Goal: Task Accomplishment & Management: Manage account settings

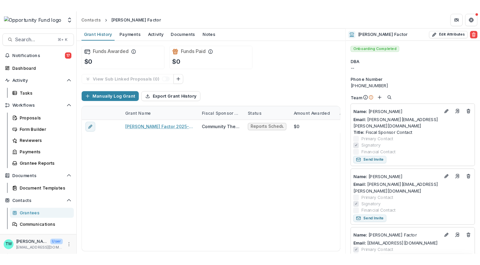
scroll to position [21, 0]
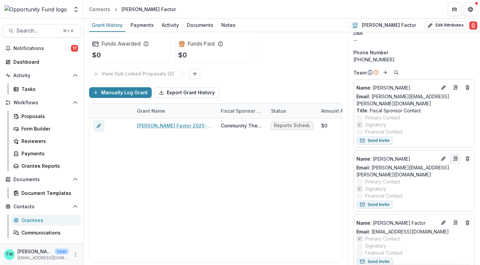
click at [454, 156] on icon "Go to contact" at bounding box center [455, 158] width 5 height 5
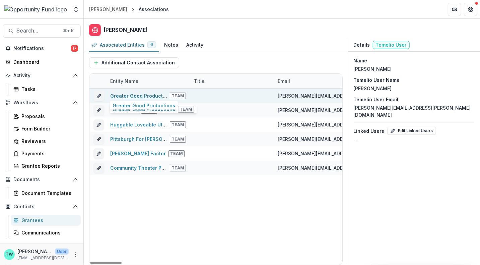
click at [135, 95] on link "Greater Good Productions" at bounding box center [141, 96] width 63 height 6
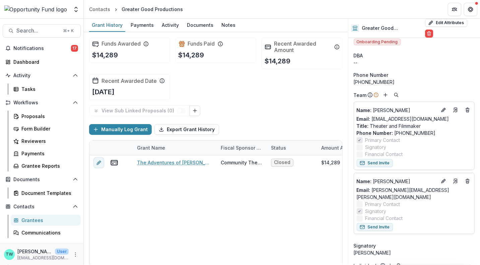
scroll to position [5, 0]
click at [385, 91] on icon "Add" at bounding box center [385, 93] width 5 height 5
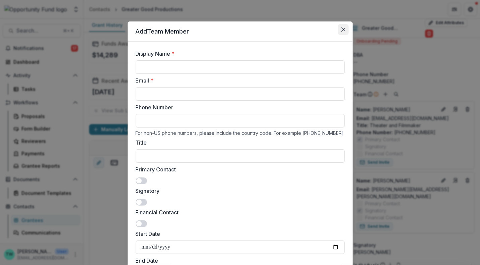
click at [342, 26] on button "Close" at bounding box center [343, 29] width 11 height 11
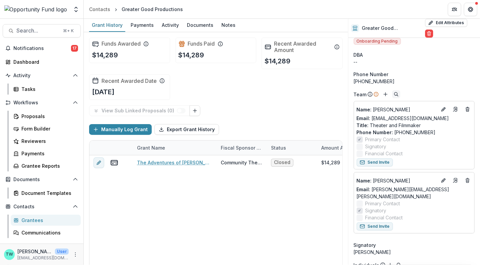
click at [396, 92] on circle "Search" at bounding box center [395, 93] width 3 height 3
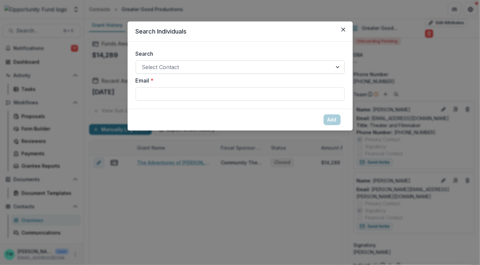
click at [241, 67] on div at bounding box center [234, 66] width 184 height 9
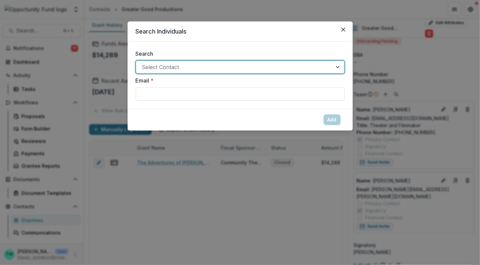
click at [219, 65] on div at bounding box center [234, 66] width 184 height 9
type input "****"
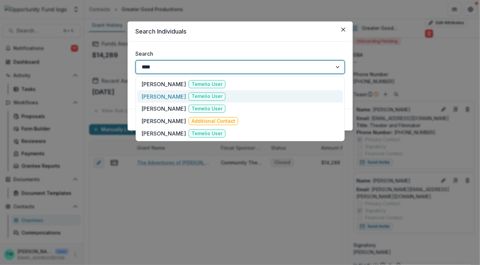
click at [166, 96] on p "[PERSON_NAME]" at bounding box center [163, 96] width 45 height 8
type input "**********"
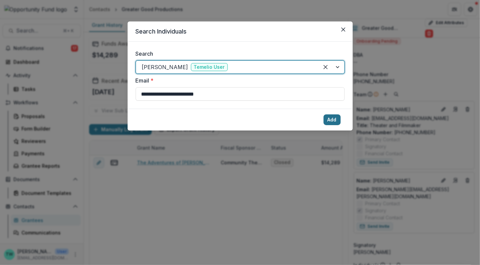
click at [339, 118] on button "Add" at bounding box center [332, 119] width 17 height 11
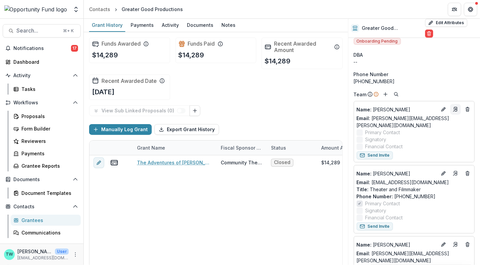
click at [455, 107] on icon "Go to contact" at bounding box center [455, 109] width 5 height 5
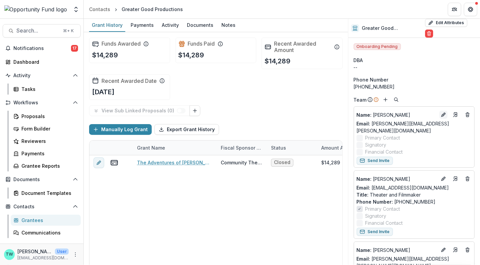
click at [441, 114] on icon "Edit" at bounding box center [442, 115] width 3 height 3
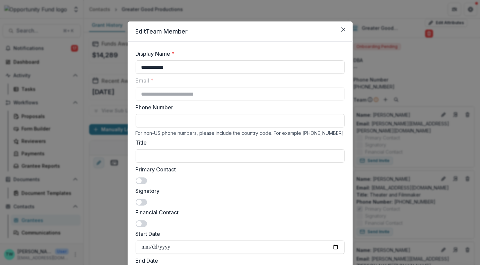
click at [145, 200] on span at bounding box center [141, 202] width 11 height 7
click at [161, 158] on input "Title" at bounding box center [240, 155] width 209 height 13
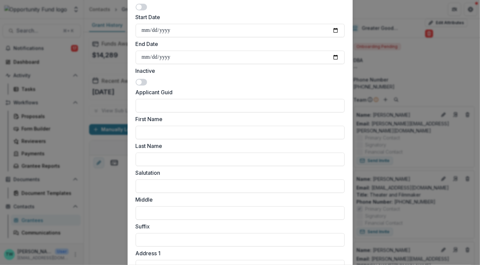
scroll to position [516, 0]
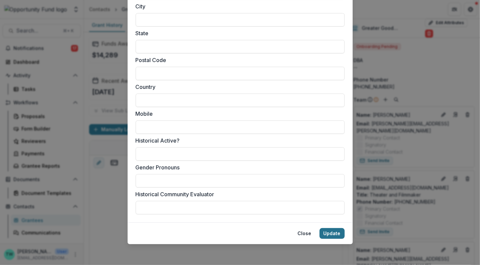
type input "**********"
click at [334, 233] on button "Update" at bounding box center [332, 233] width 25 height 11
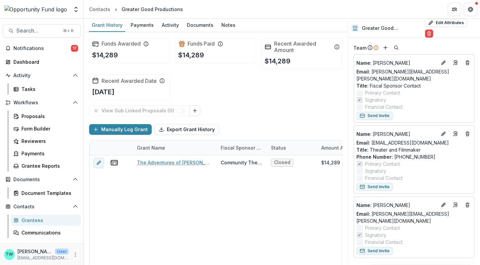
scroll to position [0, 0]
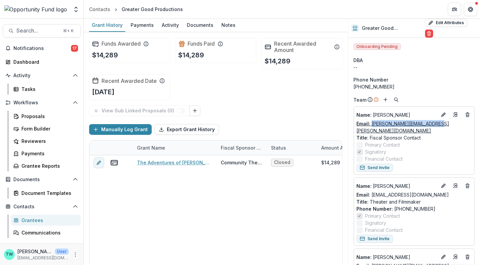
drag, startPoint x: 438, startPoint y: 119, endPoint x: 371, endPoint y: 120, distance: 67.3
click at [371, 120] on div "Email: [PERSON_NAME][EMAIL_ADDRESS][PERSON_NAME][DOMAIN_NAME]" at bounding box center [414, 127] width 115 height 14
click at [447, 26] on button "Edit Attributes" at bounding box center [446, 23] width 42 height 8
select select
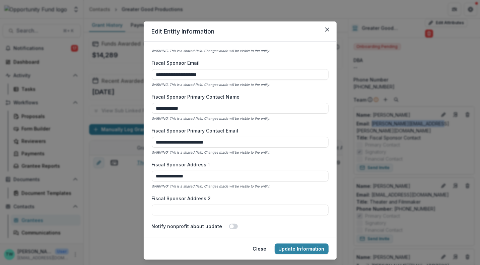
scroll to position [374, 0]
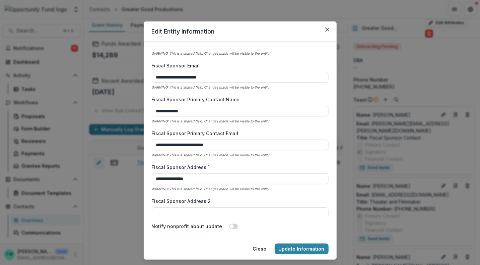
drag, startPoint x: 224, startPoint y: 144, endPoint x: 88, endPoint y: 142, distance: 135.7
click at [88, 142] on div "**********" at bounding box center [240, 132] width 480 height 265
paste input
type input "**********"
drag, startPoint x: 190, startPoint y: 111, endPoint x: 89, endPoint y: 105, distance: 101.3
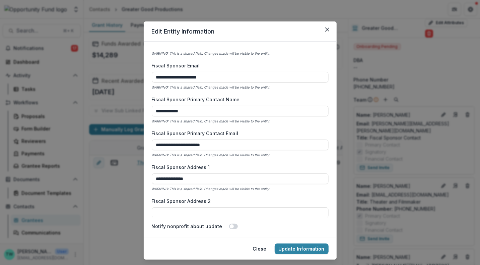
click at [89, 105] on div "**********" at bounding box center [240, 132] width 480 height 265
type input "**********"
click at [309, 249] on button "Update Information" at bounding box center [302, 248] width 54 height 11
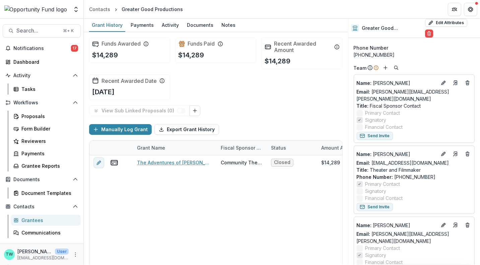
scroll to position [35, 0]
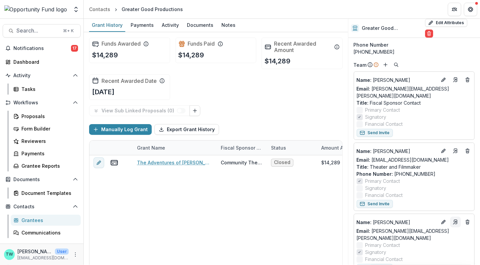
click at [454, 221] on line "Go to contact" at bounding box center [455, 222] width 3 height 3
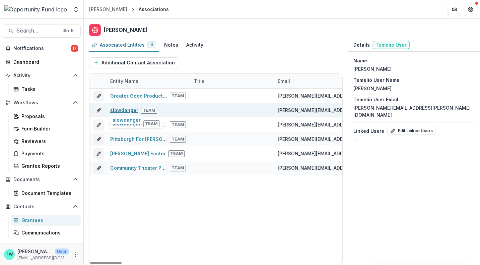
click at [116, 109] on link "slowdanger" at bounding box center [124, 110] width 28 height 6
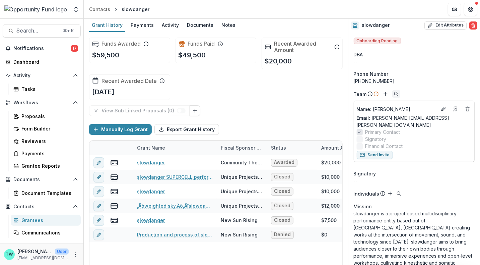
click at [394, 93] on icon "Search" at bounding box center [396, 93] width 5 height 5
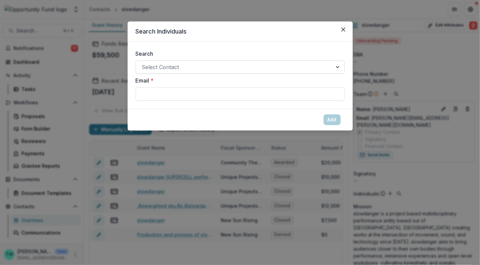
click at [189, 65] on div at bounding box center [234, 66] width 184 height 9
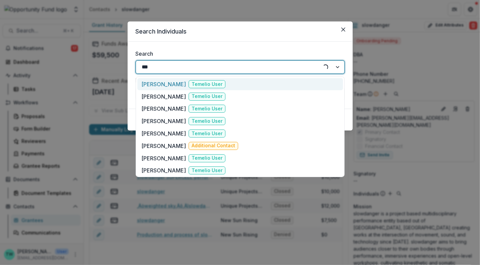
type input "****"
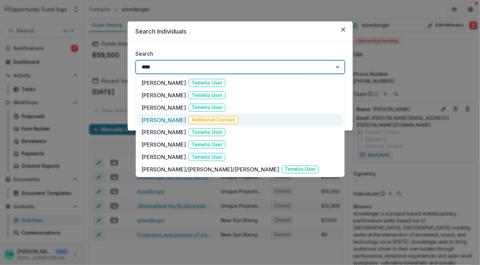
scroll to position [149, 0]
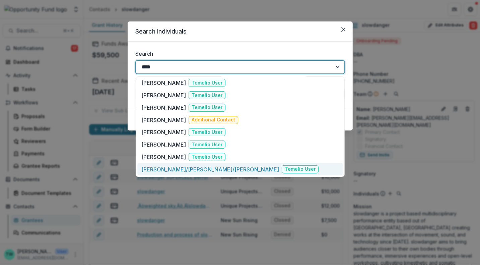
click at [175, 171] on p "[PERSON_NAME]/[PERSON_NAME]/[PERSON_NAME]" at bounding box center [210, 169] width 138 height 8
type input "**********"
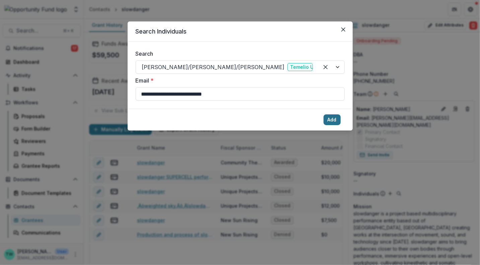
click at [331, 118] on button "Add" at bounding box center [332, 119] width 17 height 11
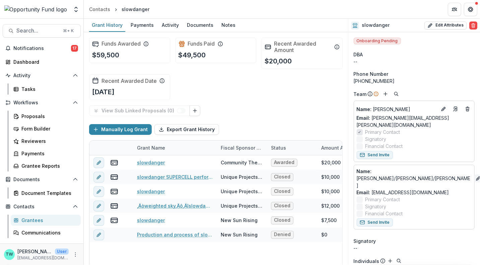
click at [476, 177] on icon "Edit" at bounding box center [477, 178] width 3 height 3
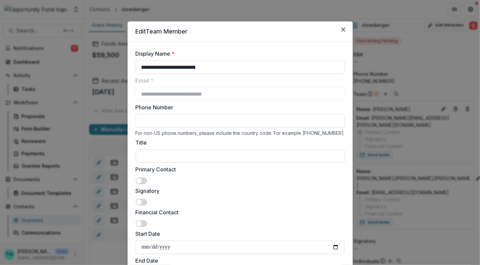
click at [141, 182] on span at bounding box center [141, 180] width 11 height 7
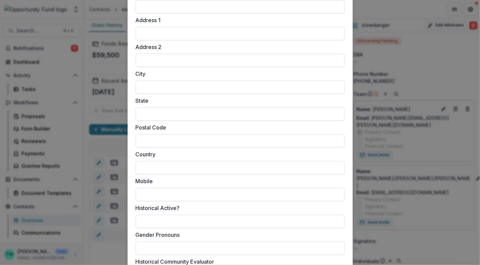
scroll to position [516, 0]
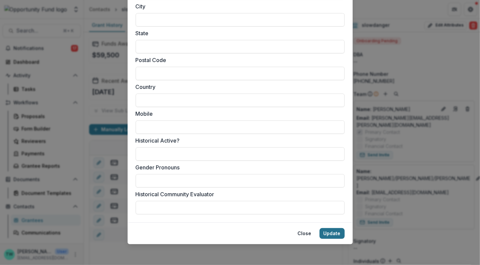
click at [327, 231] on button "Update" at bounding box center [332, 233] width 25 height 11
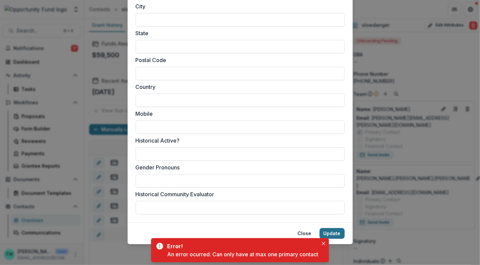
click at [332, 233] on button "Update" at bounding box center [332, 233] width 25 height 11
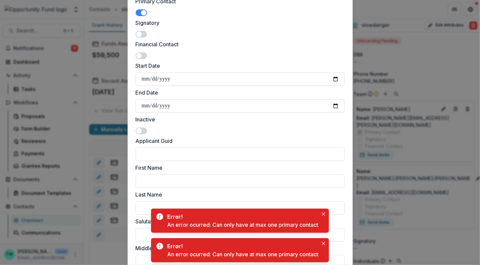
scroll to position [0, 0]
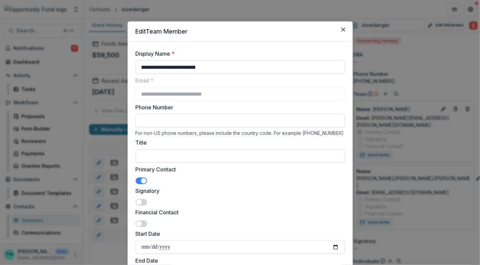
click at [141, 180] on span at bounding box center [143, 180] width 5 height 5
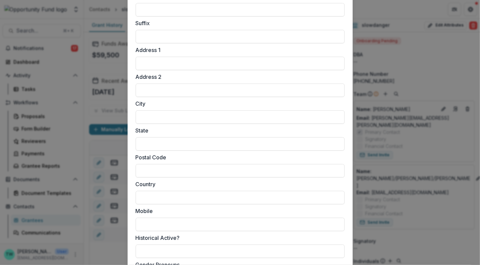
scroll to position [516, 0]
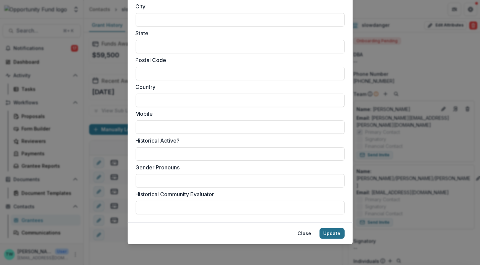
click at [334, 233] on button "Update" at bounding box center [332, 233] width 25 height 11
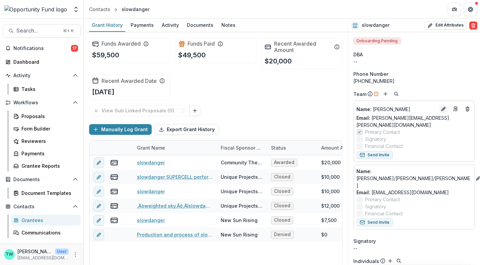
click at [441, 108] on icon "Edit" at bounding box center [442, 109] width 3 height 3
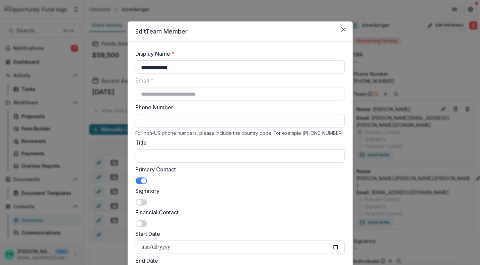
click at [137, 181] on span at bounding box center [141, 180] width 11 height 7
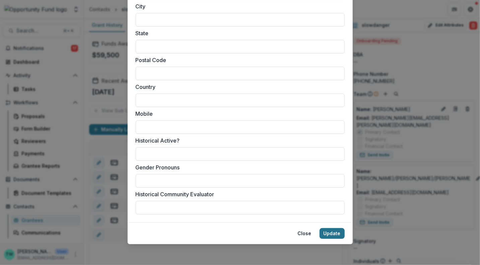
click at [334, 233] on button "Update" at bounding box center [332, 233] width 25 height 11
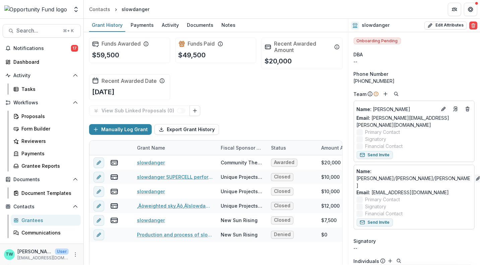
click at [476, 176] on icon "Edit" at bounding box center [478, 178] width 5 height 5
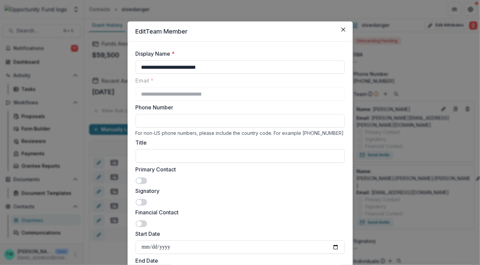
click at [145, 180] on span at bounding box center [141, 180] width 11 height 7
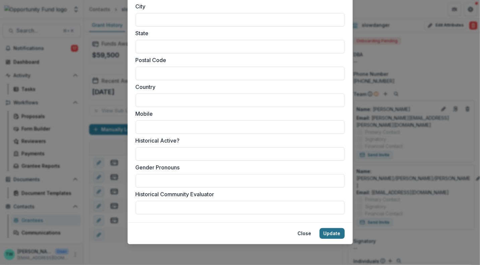
click at [331, 235] on button "Update" at bounding box center [332, 233] width 25 height 11
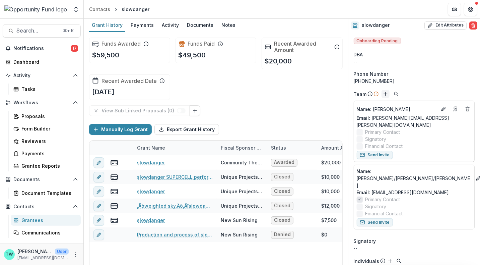
click at [386, 94] on line "Add" at bounding box center [386, 93] width 0 height 3
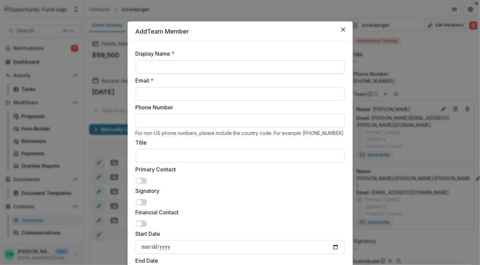
click at [162, 67] on input "Display Name *" at bounding box center [240, 66] width 209 height 13
click at [343, 28] on icon "Close" at bounding box center [343, 29] width 4 height 4
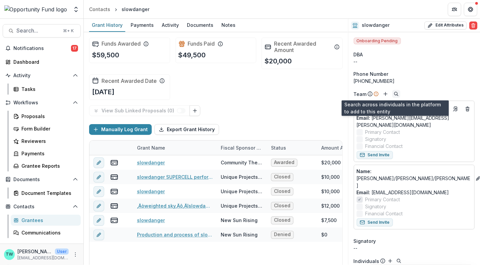
click at [394, 93] on icon "Search" at bounding box center [396, 93] width 5 height 5
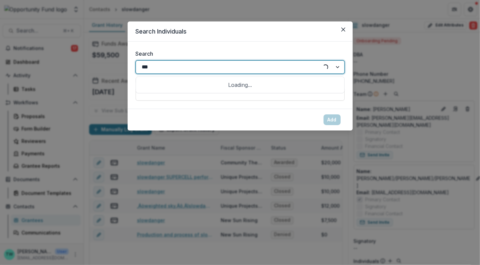
type input "****"
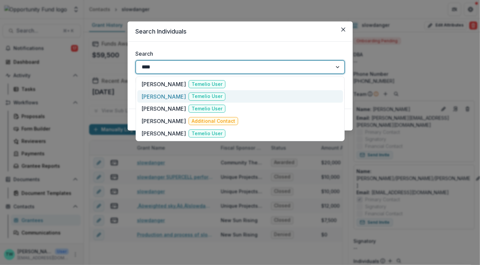
click at [161, 95] on p "[PERSON_NAME]" at bounding box center [163, 96] width 45 height 8
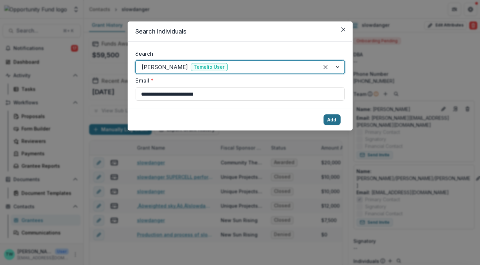
click at [332, 118] on button "Add" at bounding box center [332, 119] width 17 height 11
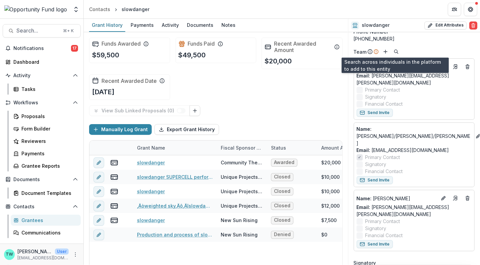
scroll to position [43, 0]
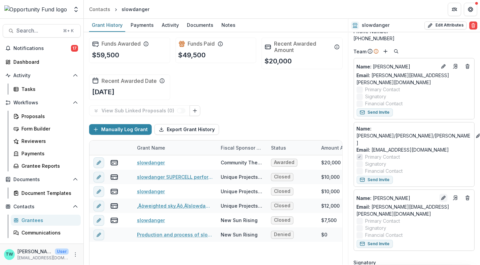
click at [442, 195] on icon "Edit" at bounding box center [443, 197] width 5 height 5
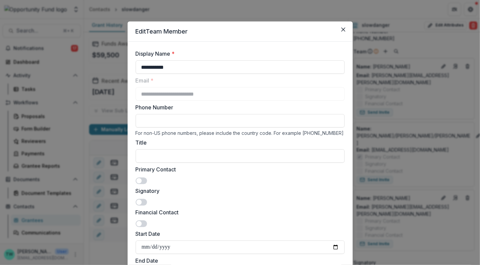
click at [142, 200] on span at bounding box center [141, 202] width 11 height 7
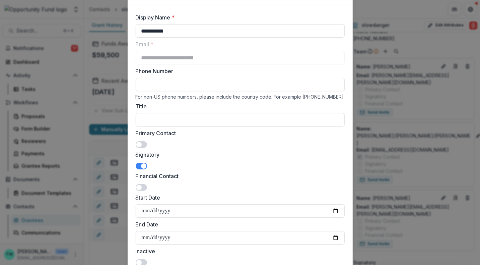
scroll to position [38, 0]
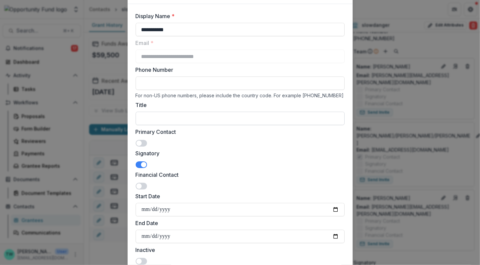
click at [216, 116] on input "Title" at bounding box center [240, 118] width 209 height 13
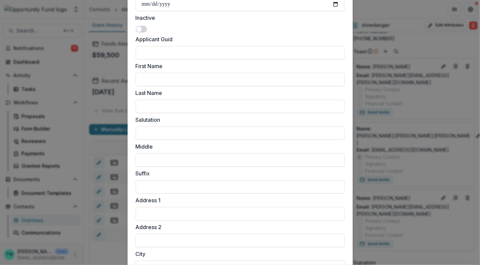
scroll to position [516, 0]
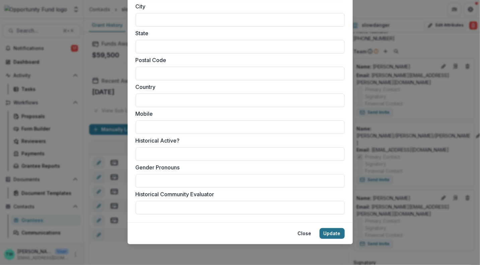
type input "**********"
click at [332, 231] on button "Update" at bounding box center [332, 233] width 25 height 11
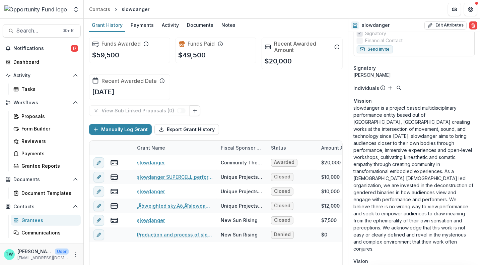
scroll to position [0, 0]
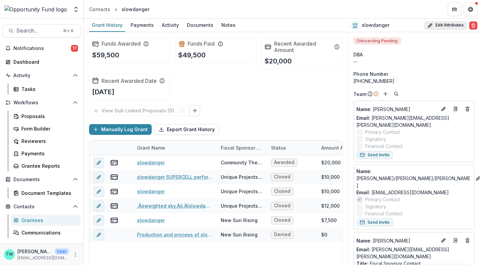
click at [446, 24] on button "Edit Attributes" at bounding box center [445, 25] width 42 height 8
select select
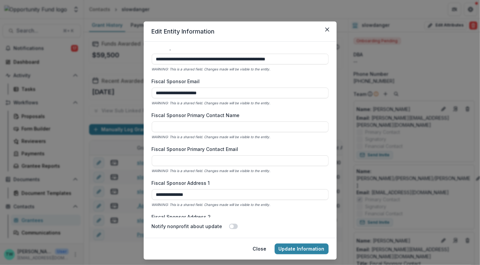
scroll to position [351, 0]
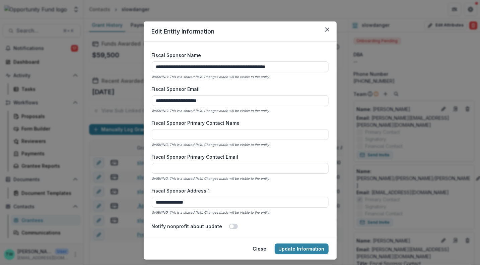
click at [226, 165] on input "Fiscal Sponsor Primary Contact Email" at bounding box center [240, 168] width 177 height 11
paste input "**********"
type input "**********"
click at [191, 135] on input "Fiscal Sponsor Primary Contact Name" at bounding box center [240, 134] width 177 height 11
type input "**********"
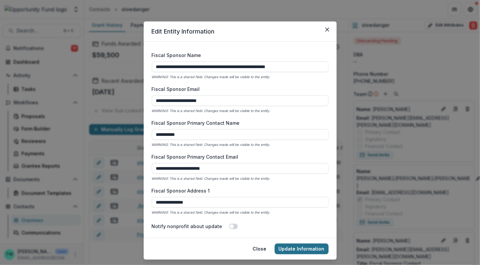
click at [304, 245] on button "Update Information" at bounding box center [302, 248] width 54 height 11
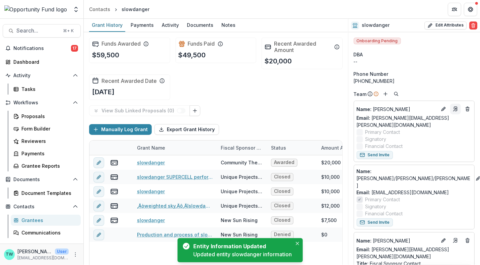
click at [453, 110] on icon "Go to contact" at bounding box center [455, 108] width 5 height 5
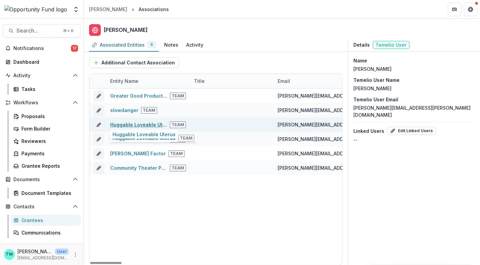
click at [132, 124] on link "Huggable Loveable Uterus" at bounding box center [141, 125] width 63 height 6
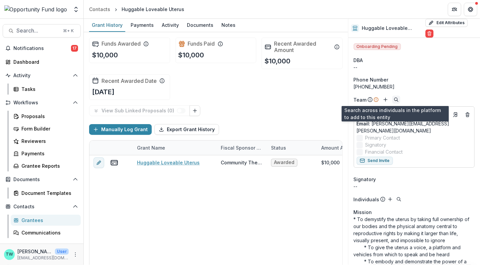
click at [394, 99] on icon "Search" at bounding box center [396, 99] width 5 height 5
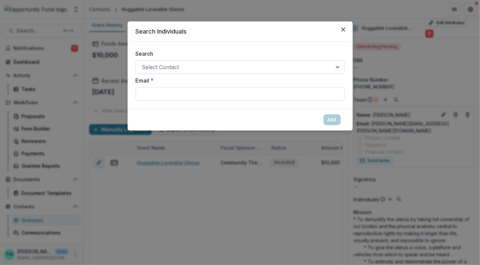
click at [186, 65] on div at bounding box center [234, 66] width 184 height 9
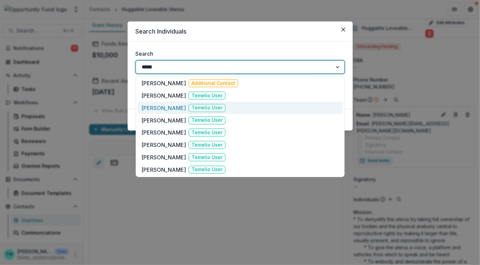
scroll to position [38, 0]
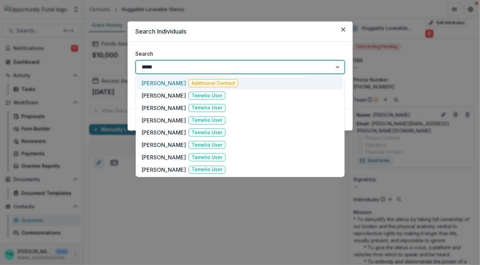
type input "*****"
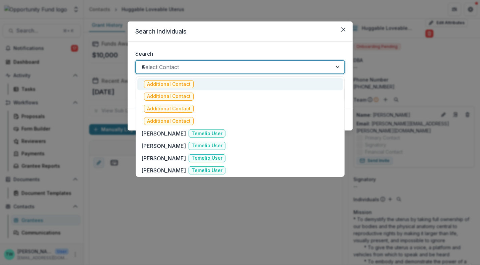
click at [186, 68] on div "*****" at bounding box center [234, 66] width 184 height 9
paste input "**********"
type input "**********"
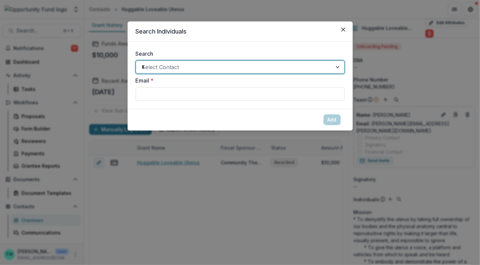
drag, startPoint x: 216, startPoint y: 66, endPoint x: 115, endPoint y: 68, distance: 101.5
click at [115, 68] on div "**********" at bounding box center [240, 132] width 480 height 265
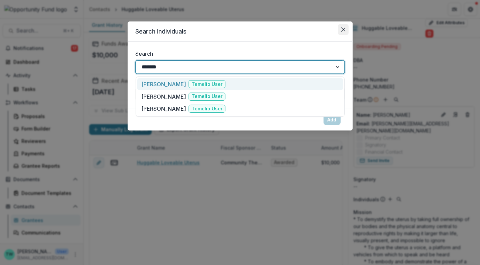
type input "*******"
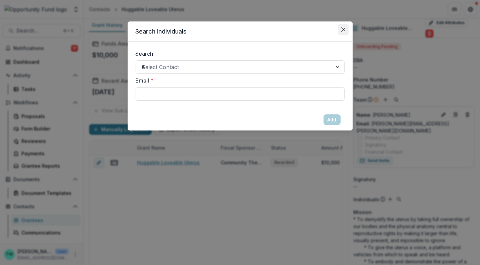
click at [343, 28] on icon "Close" at bounding box center [343, 29] width 4 height 4
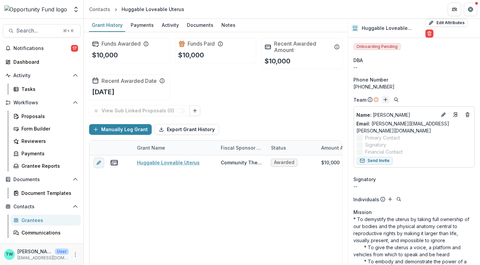
click at [384, 99] on icon "Add" at bounding box center [385, 99] width 5 height 5
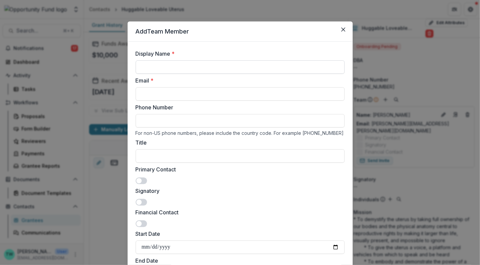
click at [164, 63] on input "Display Name *" at bounding box center [240, 66] width 209 height 13
click at [179, 67] on input "*******" at bounding box center [240, 66] width 209 height 13
paste input "*********"
type input "**********"
click at [165, 94] on input "Email *" at bounding box center [240, 93] width 209 height 13
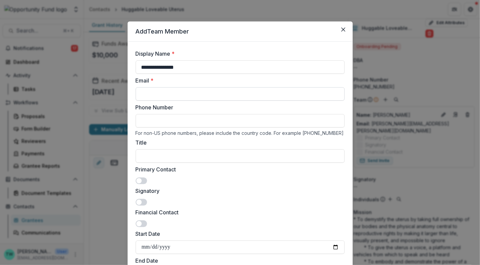
click at [180, 93] on input "Email *" at bounding box center [240, 93] width 209 height 13
paste input "**********"
type input "**********"
click at [143, 181] on span at bounding box center [141, 180] width 11 height 7
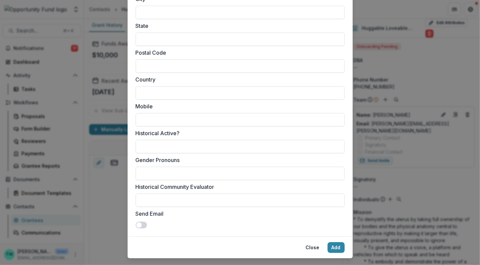
scroll to position [538, 0]
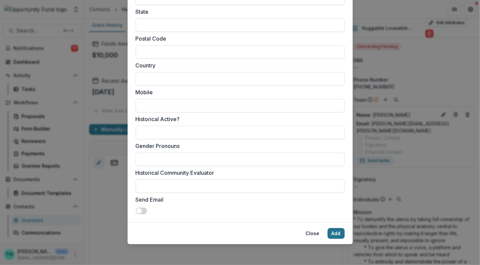
click at [335, 232] on button "Add" at bounding box center [336, 233] width 17 height 11
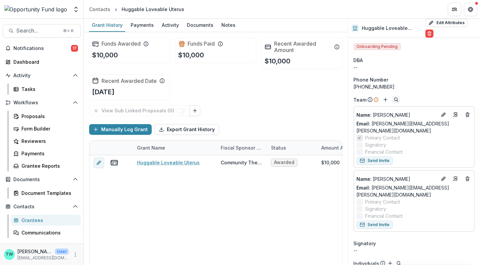
click at [395, 99] on icon "Search" at bounding box center [396, 99] width 5 height 5
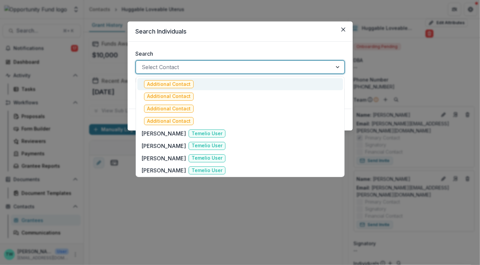
click at [207, 69] on div at bounding box center [234, 66] width 184 height 9
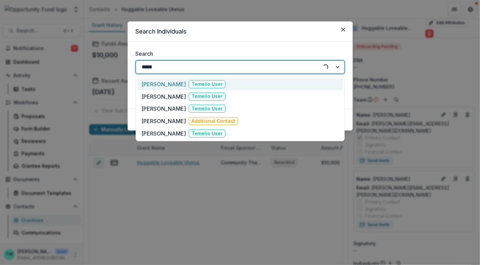
type input "******"
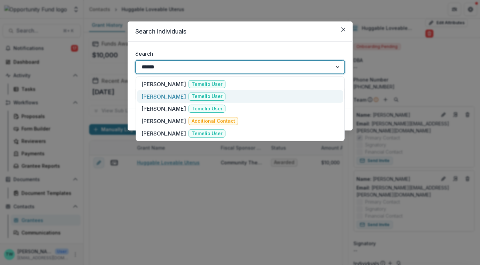
click at [167, 96] on p "[PERSON_NAME]" at bounding box center [163, 96] width 45 height 8
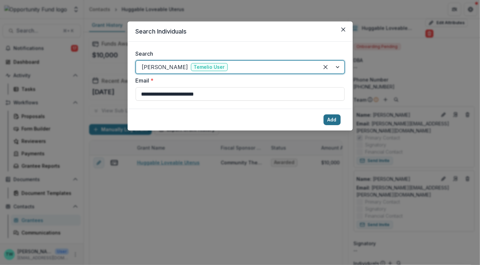
click at [333, 120] on button "Add" at bounding box center [332, 119] width 17 height 11
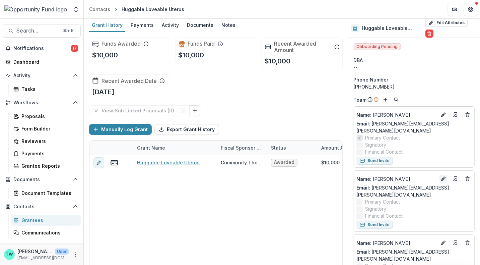
click at [441, 176] on icon "Edit" at bounding box center [443, 178] width 5 height 5
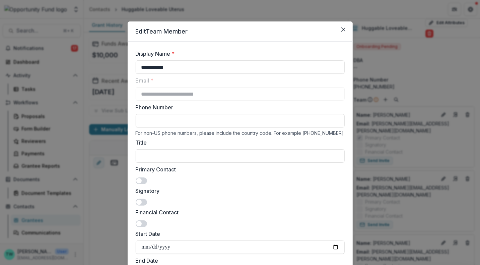
click at [144, 202] on span at bounding box center [141, 202] width 11 height 7
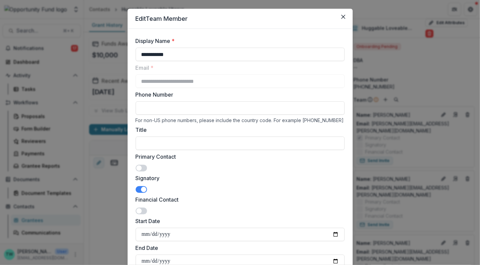
scroll to position [0, 0]
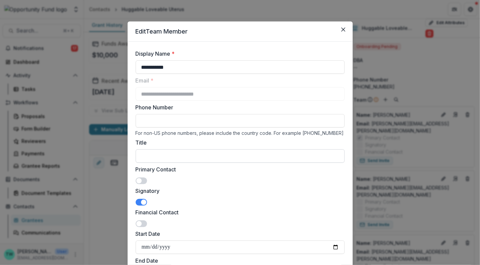
click at [179, 154] on input "Title" at bounding box center [240, 155] width 209 height 13
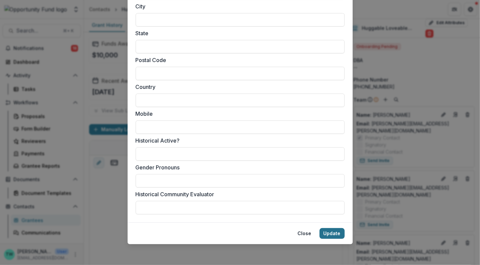
type input "**********"
click at [329, 233] on button "Update" at bounding box center [332, 233] width 25 height 11
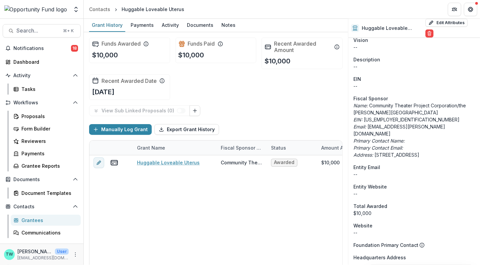
scroll to position [388, 0]
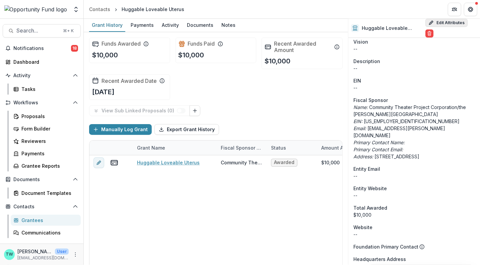
click at [441, 25] on button "Edit Attributes" at bounding box center [446, 23] width 42 height 8
select select
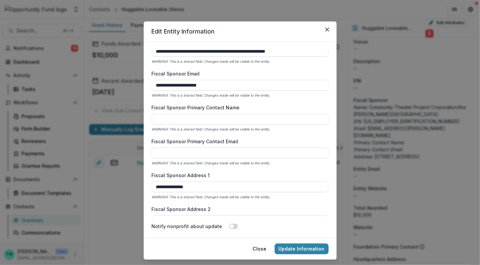
scroll to position [365, 0]
click at [211, 115] on input "Fiscal Sponsor Primary Contact Name" at bounding box center [240, 119] width 177 height 11
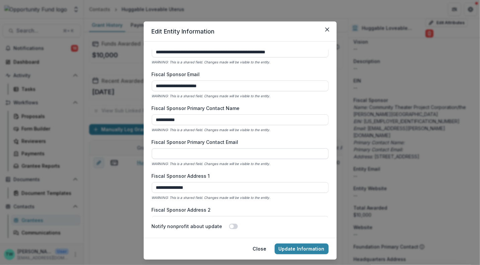
type input "**********"
click at [210, 154] on input "Fiscal Sponsor Primary Contact Email" at bounding box center [240, 153] width 177 height 11
click at [189, 155] on input "Fiscal Sponsor Primary Contact Email" at bounding box center [240, 153] width 177 height 11
type input "*"
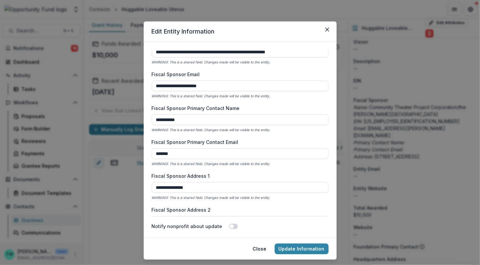
drag, startPoint x: 206, startPoint y: 152, endPoint x: 107, endPoint y: 144, distance: 99.8
click at [107, 144] on div "**********" at bounding box center [240, 132] width 480 height 265
paste input "**********"
type input "**********"
click at [305, 245] on button "Update Information" at bounding box center [302, 248] width 54 height 11
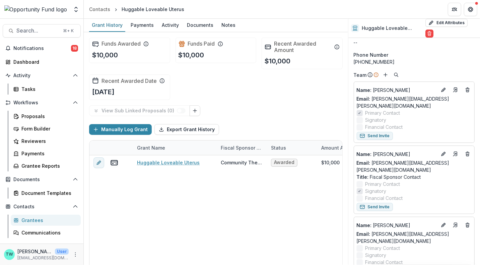
scroll to position [0, 0]
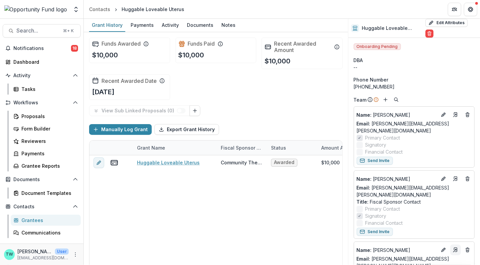
click at [454, 249] on line "Go to contact" at bounding box center [455, 250] width 3 height 3
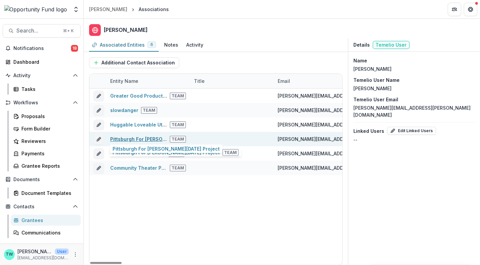
click at [120, 139] on link "Pittsburgh For [PERSON_NAME][DATE] Project" at bounding box center [163, 139] width 107 height 6
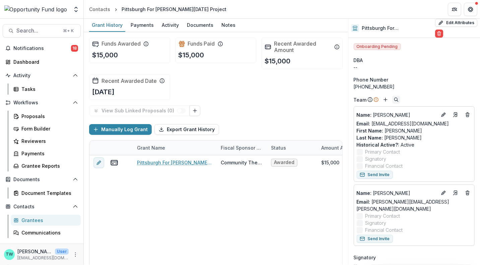
click at [394, 97] on circle "Search" at bounding box center [395, 98] width 3 height 3
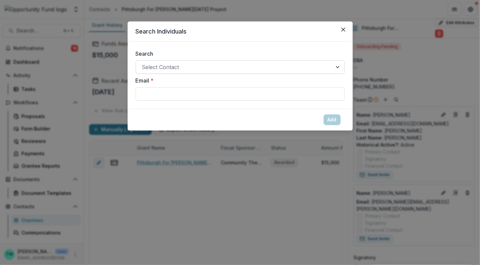
click at [183, 62] on div at bounding box center [234, 66] width 184 height 9
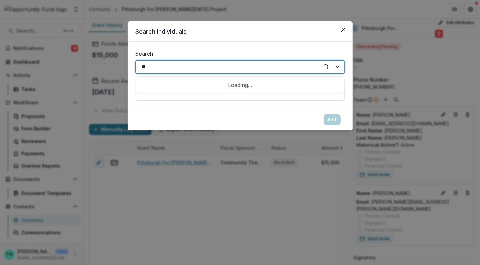
type input "***"
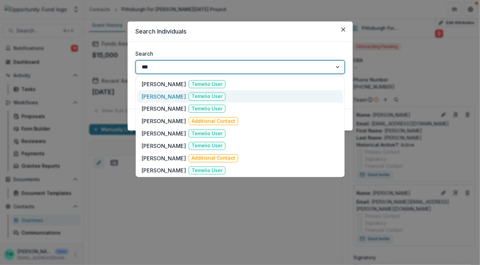
click at [164, 95] on p "[PERSON_NAME]" at bounding box center [163, 96] width 45 height 8
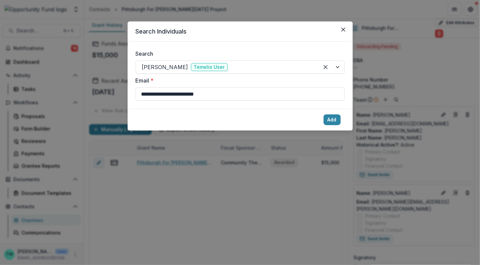
click at [342, 119] on footer "Add" at bounding box center [240, 120] width 225 height 22
click at [338, 119] on button "Add" at bounding box center [332, 119] width 17 height 11
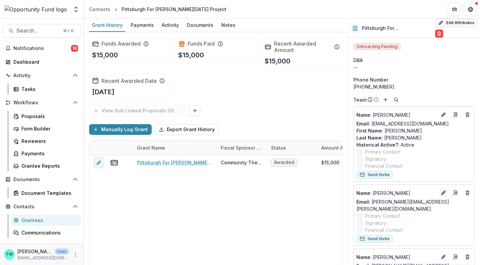
click at [441, 193] on icon "Edit" at bounding box center [443, 192] width 5 height 5
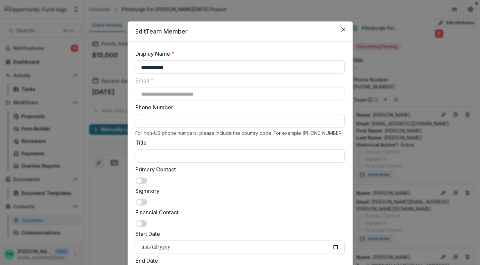
click at [145, 202] on span at bounding box center [141, 202] width 11 height 7
click at [170, 158] on input "Title" at bounding box center [240, 155] width 209 height 13
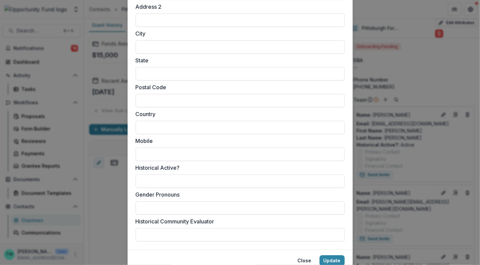
scroll to position [516, 0]
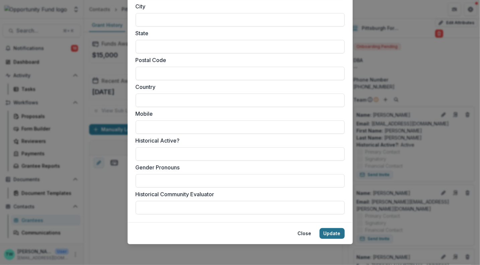
type input "**********"
click at [324, 234] on button "Update" at bounding box center [332, 233] width 25 height 11
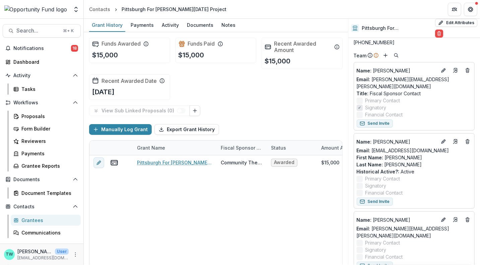
scroll to position [43, 0]
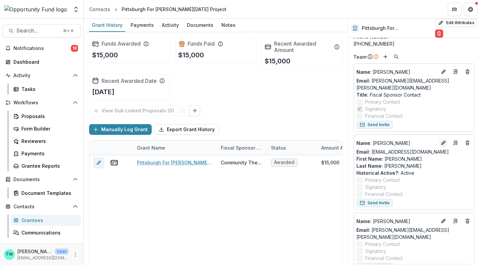
click at [441, 140] on icon "Edit" at bounding box center [443, 142] width 5 height 5
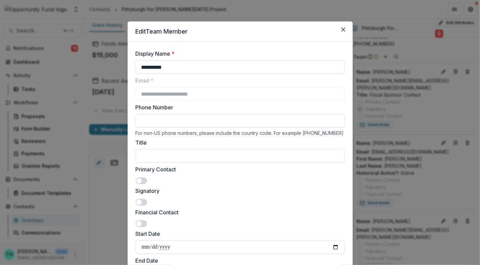
click at [142, 180] on span at bounding box center [141, 180] width 11 height 7
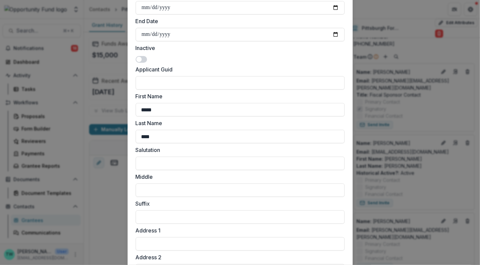
scroll to position [516, 0]
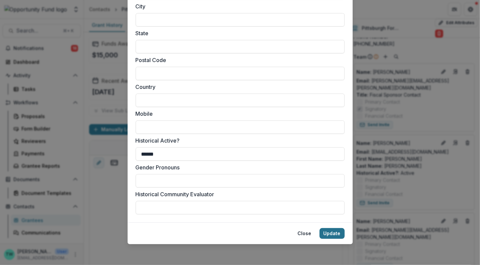
click at [334, 232] on button "Update" at bounding box center [332, 233] width 25 height 11
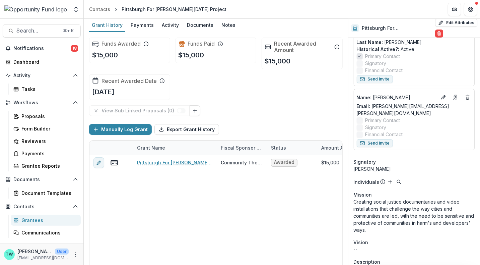
scroll to position [116, 0]
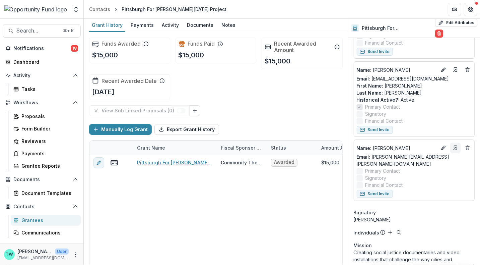
click at [454, 146] on icon "Go to contact" at bounding box center [455, 148] width 3 height 4
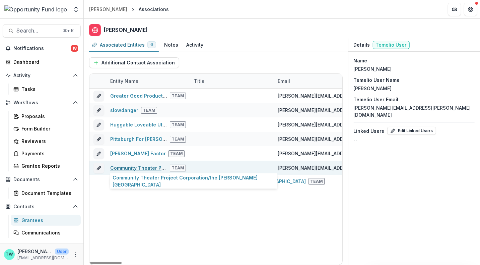
click at [123, 167] on link "Community Theater Project Corporation/the [PERSON_NAME][GEOGRAPHIC_DATA]" at bounding box center [206, 168] width 193 height 6
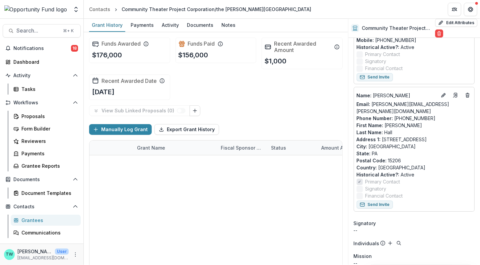
scroll to position [175, 0]
click at [443, 95] on line "Edit" at bounding box center [443, 95] width 1 height 1
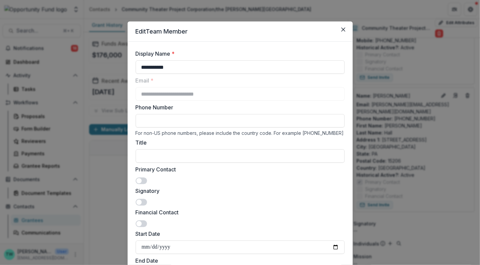
click at [141, 177] on span at bounding box center [141, 180] width 11 height 7
click at [141, 201] on span at bounding box center [141, 202] width 11 height 7
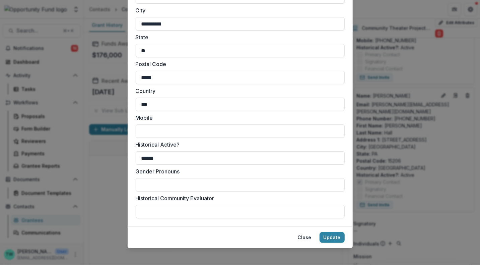
scroll to position [516, 0]
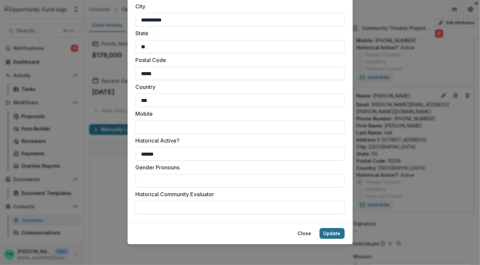
click at [333, 232] on button "Update" at bounding box center [332, 233] width 25 height 11
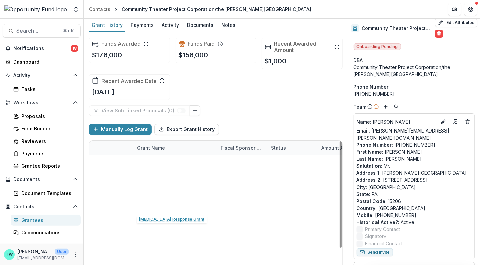
scroll to position [0, 0]
click at [234, 105] on div "View Sub Linked Proposals ( 0 )" at bounding box center [216, 110] width 254 height 11
click at [193, 111] on icon "Link Grants" at bounding box center [194, 110] width 5 height 5
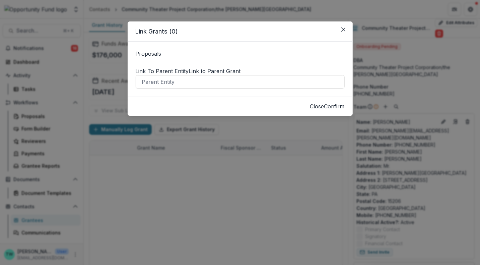
click at [310, 110] on button "Close" at bounding box center [317, 106] width 14 height 8
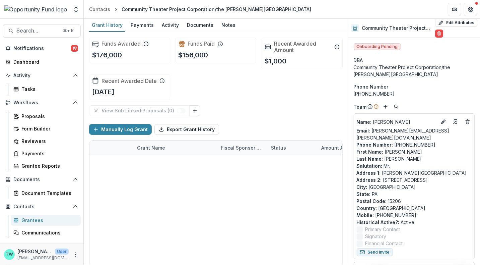
scroll to position [11, 0]
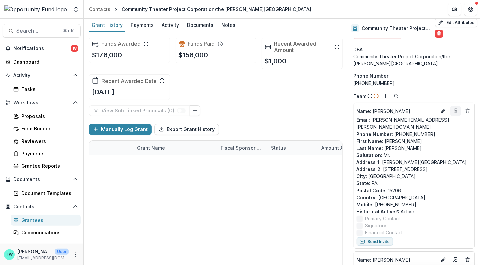
click at [455, 110] on icon "Go to contact" at bounding box center [455, 110] width 5 height 5
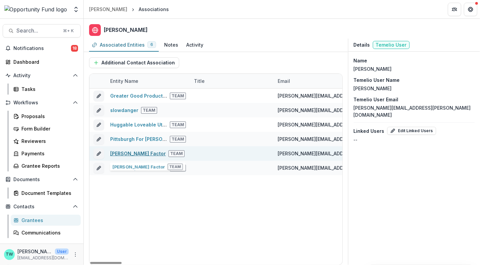
click at [125, 153] on link "[PERSON_NAME] Factor" at bounding box center [138, 153] width 56 height 6
